Goal: Find specific page/section: Find specific page/section

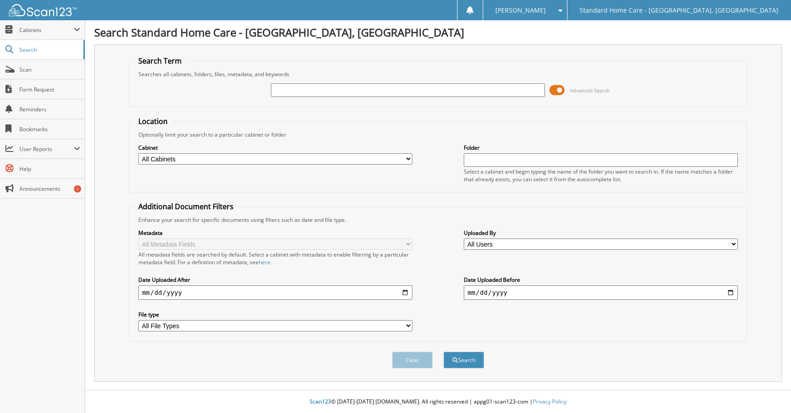
click at [290, 91] on input "text" at bounding box center [408, 90] width 274 height 14
type input "[PERSON_NAME]"
click at [450, 357] on button "Search" at bounding box center [463, 359] width 41 height 17
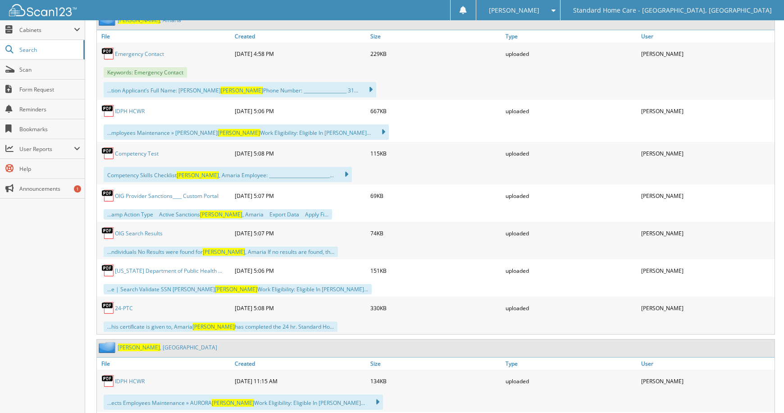
scroll to position [586, 0]
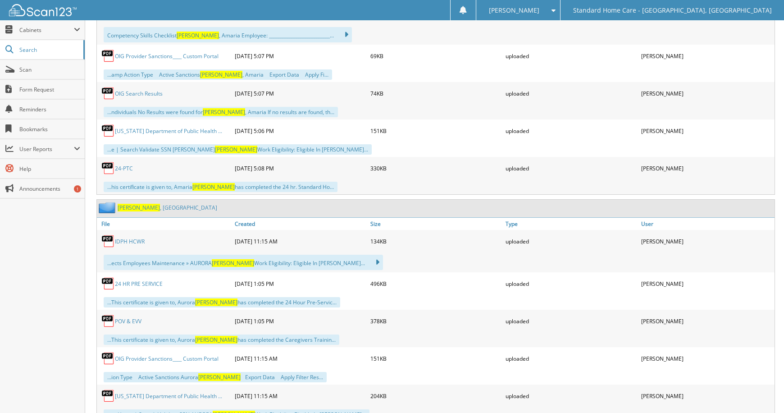
click at [123, 209] on span "[PERSON_NAME]" at bounding box center [139, 208] width 42 height 8
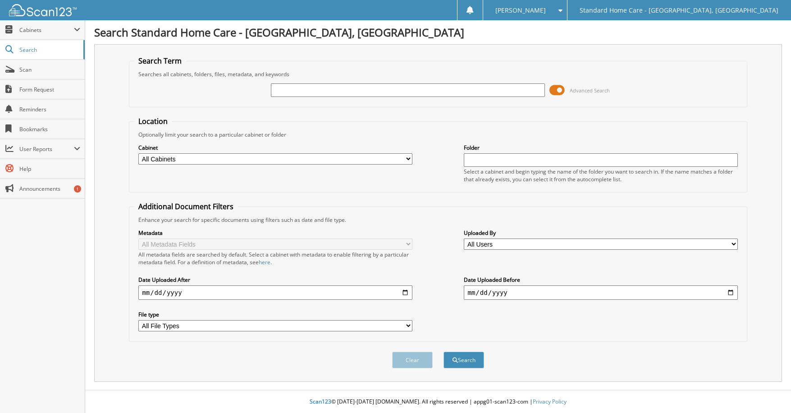
click at [365, 93] on input "text" at bounding box center [408, 90] width 274 height 14
type input "mussarat"
click at [476, 362] on button "Search" at bounding box center [463, 359] width 41 height 17
